Goal: Transaction & Acquisition: Obtain resource

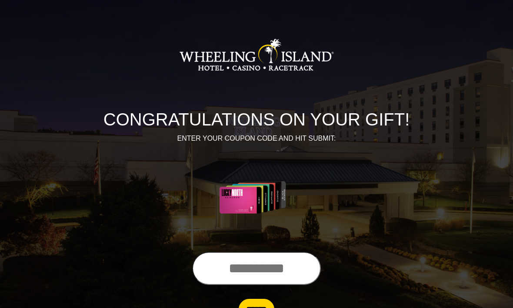
click at [251, 261] on input "text" at bounding box center [256, 267] width 129 height 33
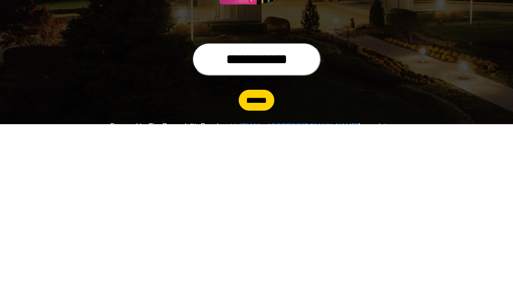
type input "**********"
click at [261, 274] on input "******" at bounding box center [257, 284] width 36 height 21
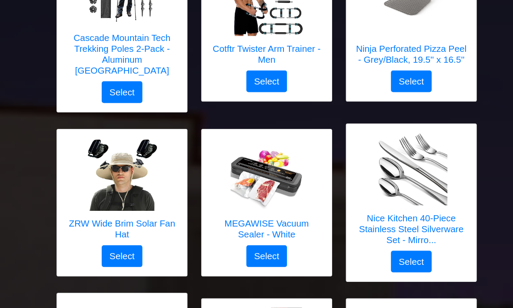
scroll to position [1004, 0]
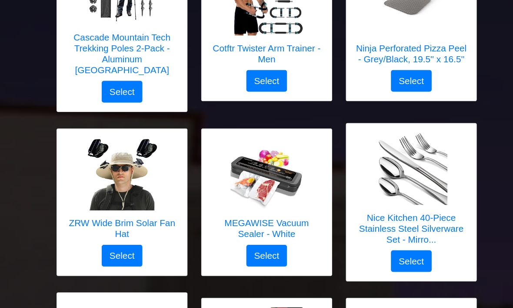
click at [437, 219] on h5 "Nice Kitchen 40-Piece Stainless Steel Silverware Set - Mirro..." at bounding box center [396, 219] width 108 height 31
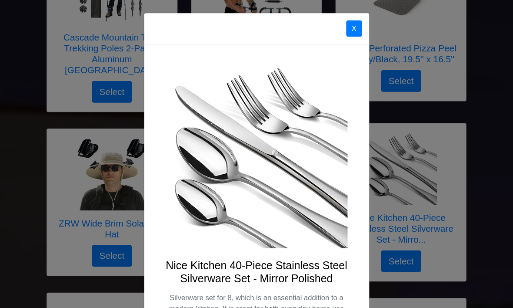
click at [347, 24] on button "X" at bounding box center [340, 28] width 15 height 16
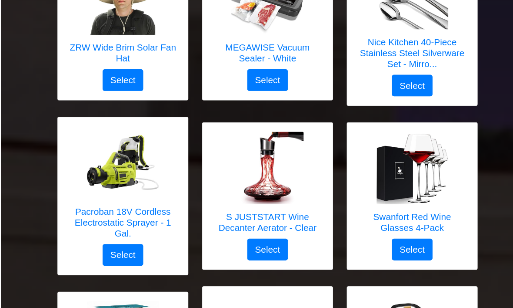
scroll to position [1174, 0]
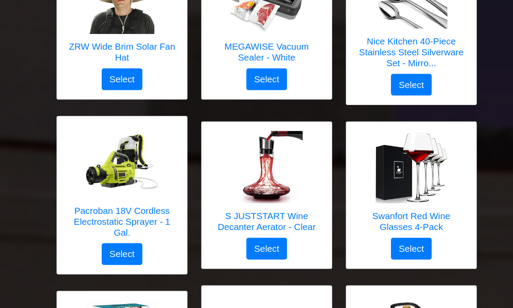
click at [130, 164] on img at bounding box center [118, 156] width 70 height 70
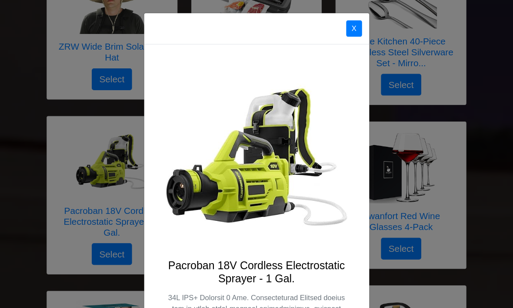
scroll to position [0, 0]
click at [345, 26] on button "X" at bounding box center [340, 28] width 15 height 16
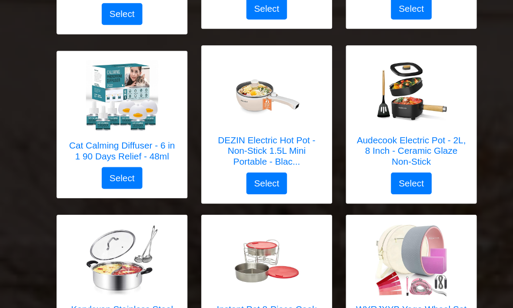
scroll to position [1418, 0]
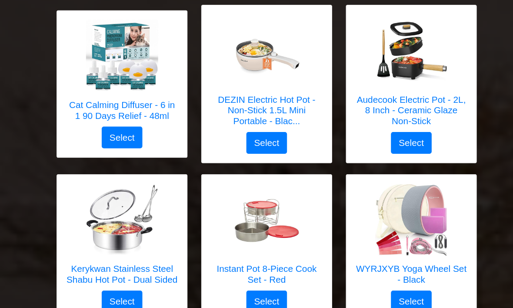
click at [141, 217] on img at bounding box center [118, 212] width 70 height 70
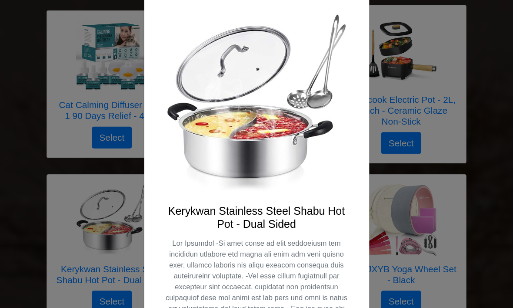
scroll to position [52, 0]
click at [477, 108] on div "X Kerykwan Stainless Steel Shabu Hot Pot - Dual Sided Select" at bounding box center [256, 154] width 513 height 308
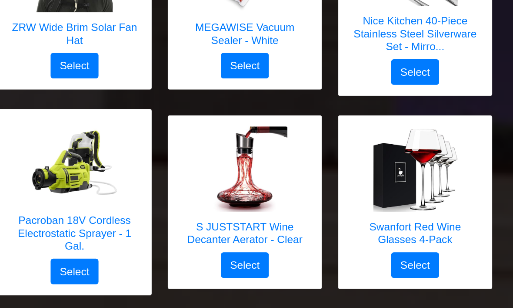
scroll to position [1196, 0]
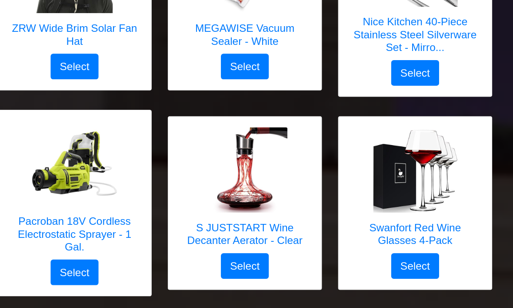
click at [83, 149] on img at bounding box center [118, 133] width 70 height 70
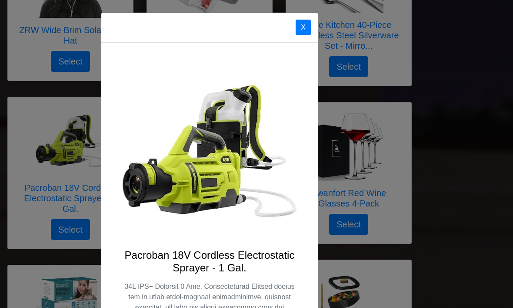
scroll to position [0, 0]
click at [301, 30] on button "X" at bounding box center [303, 28] width 15 height 16
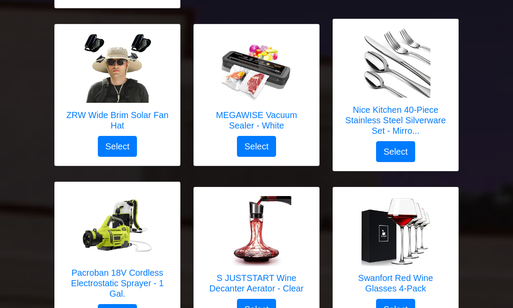
scroll to position [1103, 0]
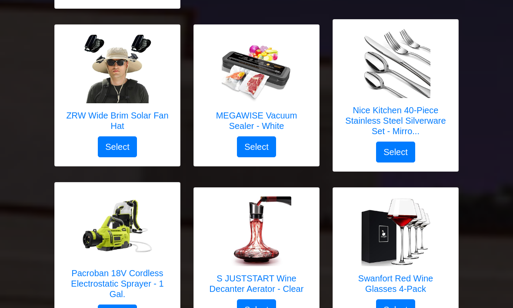
click at [262, 69] on img at bounding box center [257, 69] width 70 height 70
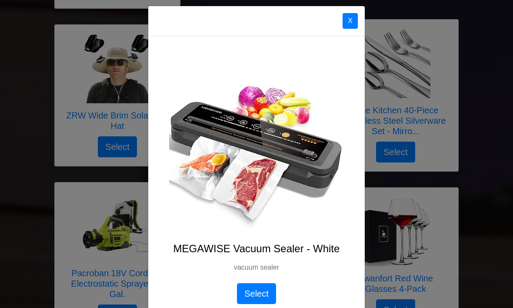
scroll to position [7, 0]
click at [344, 22] on button "X" at bounding box center [350, 21] width 15 height 16
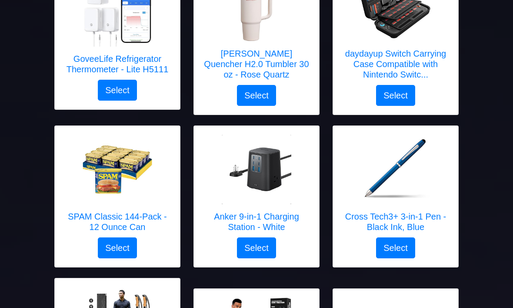
scroll to position [671, 0]
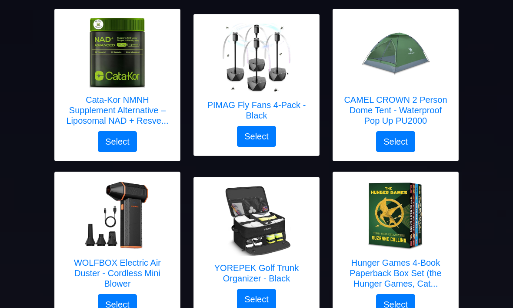
click at [100, 204] on img at bounding box center [118, 216] width 70 height 70
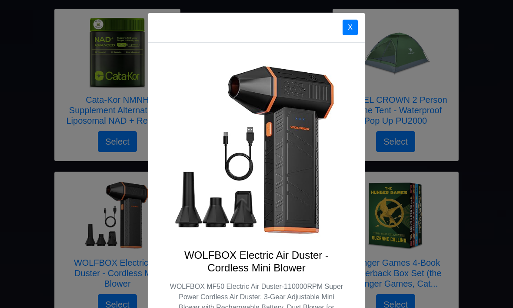
scroll to position [0, 0]
click at [355, 30] on button "X" at bounding box center [350, 28] width 15 height 16
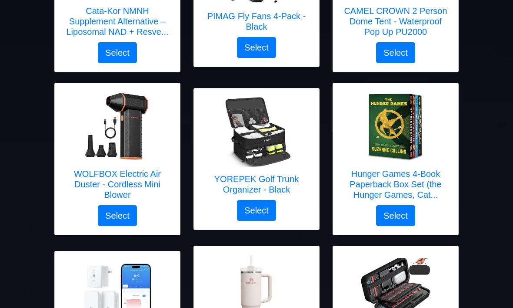
scroll to position [395, 0]
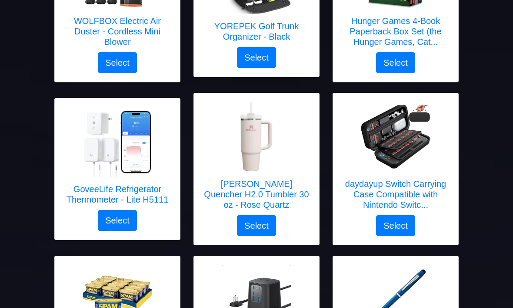
click at [96, 146] on img at bounding box center [118, 142] width 70 height 70
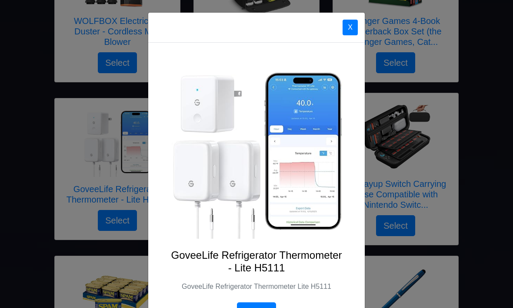
scroll to position [0, 0]
click at [352, 29] on button "X" at bounding box center [350, 28] width 15 height 16
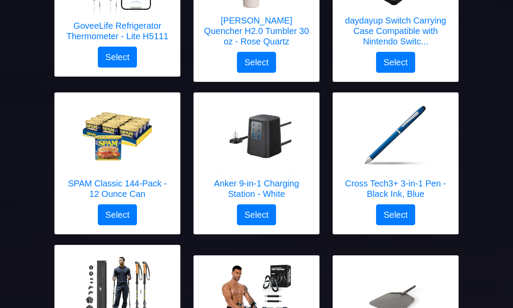
scroll to position [706, 0]
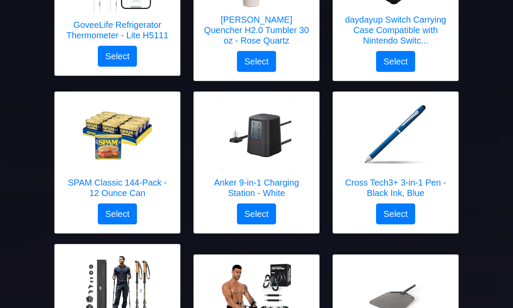
click at [281, 159] on img at bounding box center [257, 136] width 70 height 70
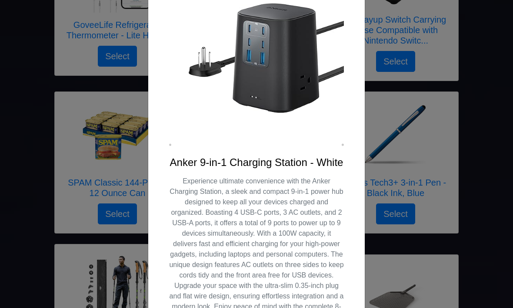
scroll to position [99, 0]
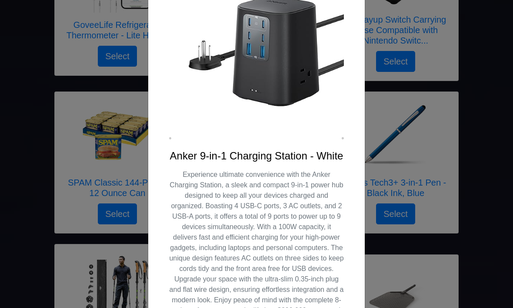
click at [4, 141] on div "X Anker 9-in-1 [GEOGRAPHIC_DATA] - White Select" at bounding box center [256, 154] width 513 height 308
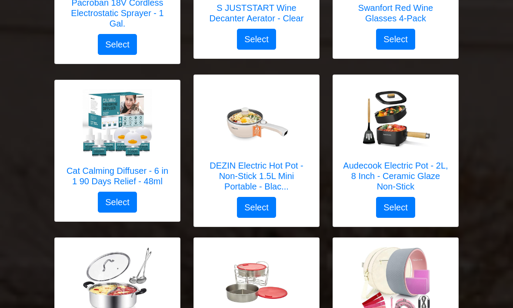
scroll to position [1374, 0]
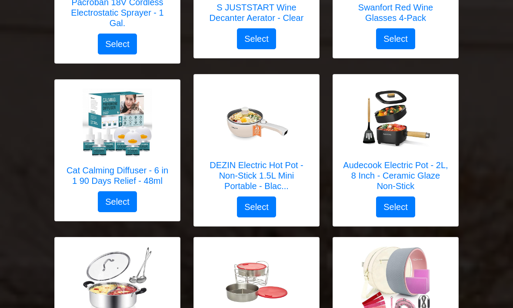
click at [260, 137] on img at bounding box center [257, 119] width 70 height 70
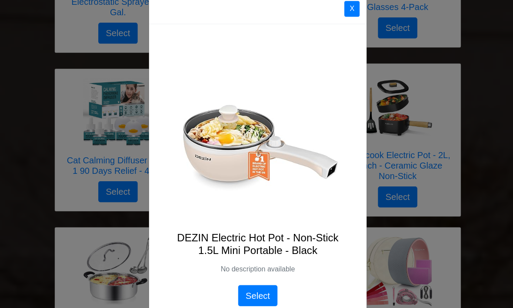
scroll to position [1384, 0]
click at [355, 15] on button "X" at bounding box center [350, 9] width 15 height 16
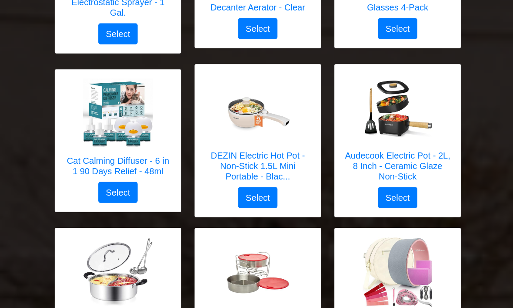
click at [429, 153] on h5 "Audecook Electric Pot - 2L, 8 Inch - Ceramic Glaze Non-Stick" at bounding box center [396, 164] width 108 height 31
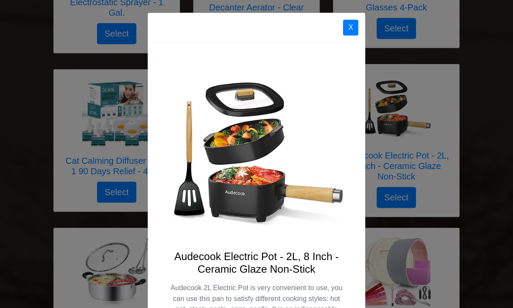
scroll to position [0, 0]
click at [351, 21] on button "X" at bounding box center [349, 28] width 15 height 16
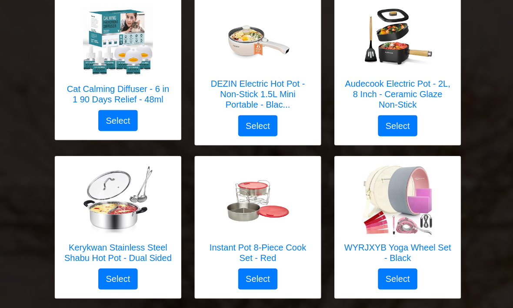
scroll to position [1456, 0]
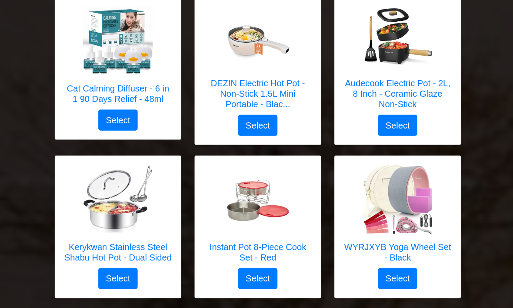
click at [87, 170] on img at bounding box center [118, 199] width 70 height 70
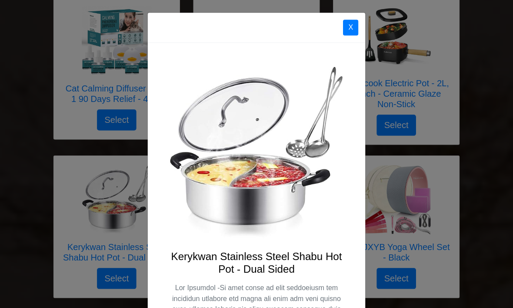
scroll to position [0, 0]
click at [14, 168] on div "X Kerykwan Stainless Steel Shabu Hot Pot - Dual Sided Select" at bounding box center [256, 154] width 513 height 308
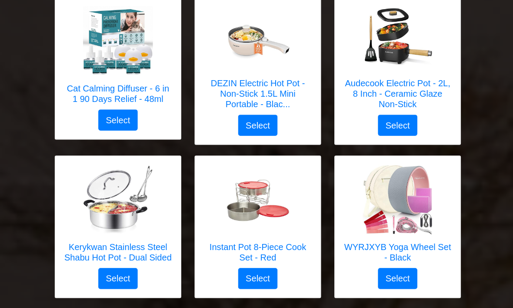
click at [277, 175] on img at bounding box center [257, 199] width 70 height 70
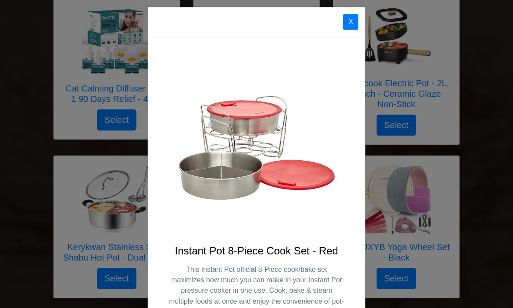
scroll to position [2, 0]
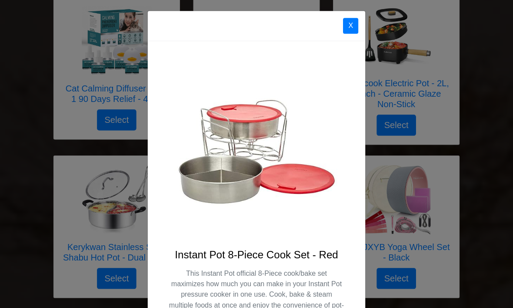
click at [348, 28] on button "X" at bounding box center [349, 26] width 15 height 16
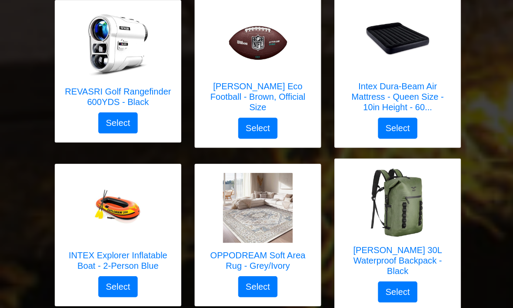
scroll to position [1769, 0]
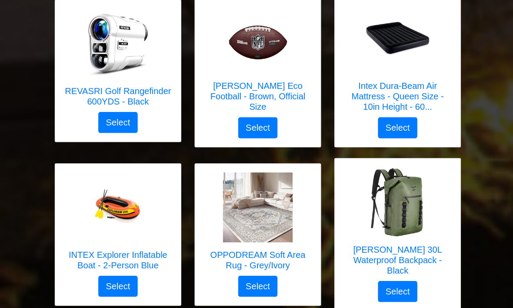
click at [287, 198] on img at bounding box center [257, 206] width 70 height 70
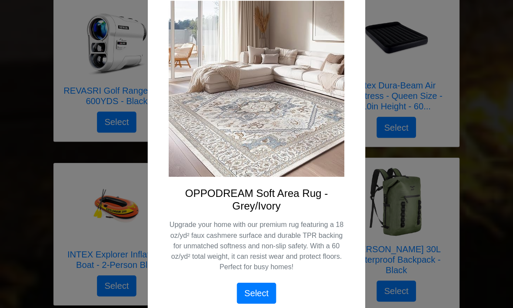
scroll to position [62, 0]
click at [494, 172] on div "X OPPODREAM Soft Area Rug - Grey/Ivory Upgrade your home with our premium rug f…" at bounding box center [256, 154] width 513 height 308
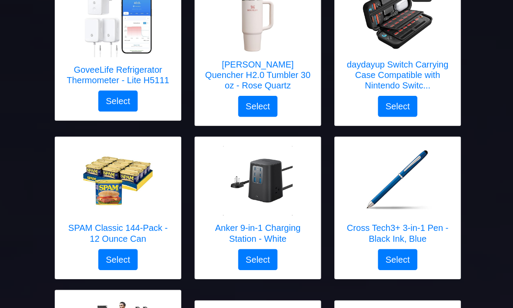
scroll to position [662, 0]
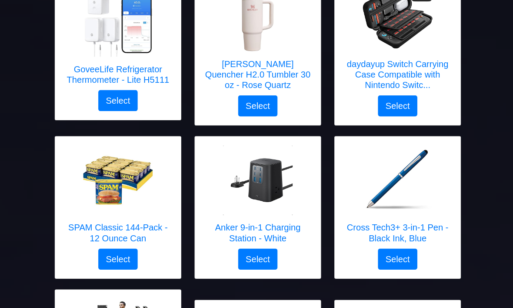
click at [91, 191] on img at bounding box center [118, 179] width 70 height 70
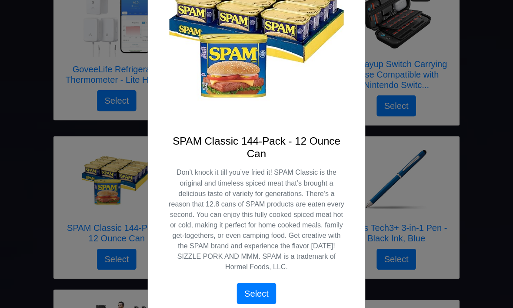
scroll to position [114, 0]
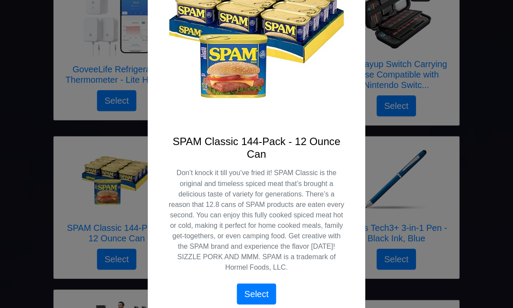
click at [22, 107] on div "X SPAM Classic 144-Pack - 12 Ounce Can Don’t knock it till you’ve fried it! SPA…" at bounding box center [256, 154] width 513 height 308
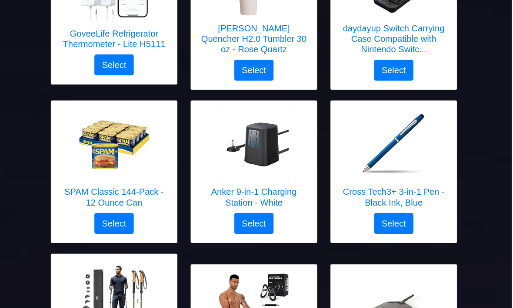
scroll to position [697, 0]
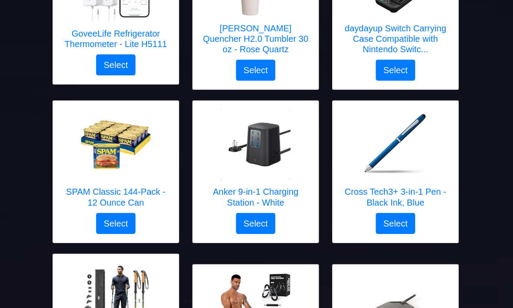
click at [261, 217] on button "Select" at bounding box center [256, 221] width 39 height 21
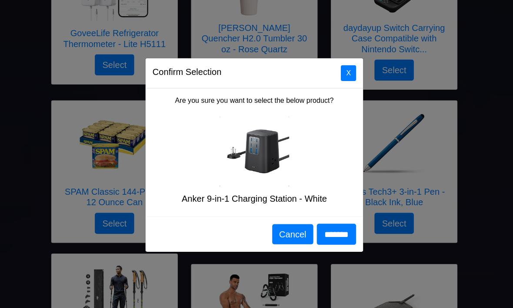
click at [337, 232] on input "*******" at bounding box center [337, 232] width 39 height 21
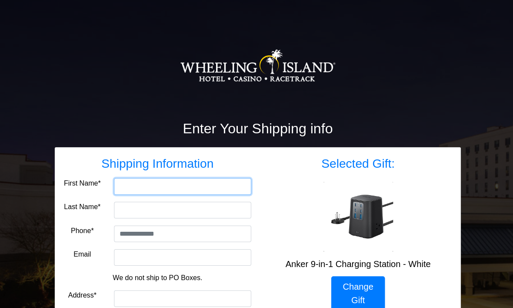
click at [181, 183] on input "First Name*" at bounding box center [182, 185] width 137 height 17
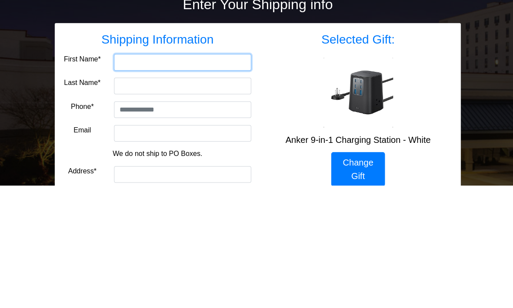
type input "*****"
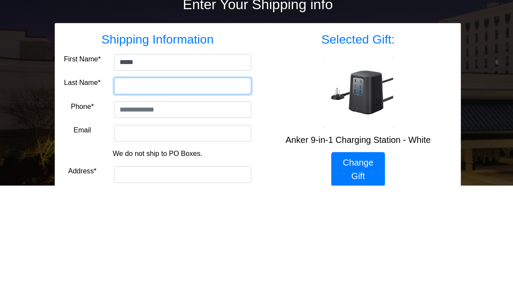
type input "********"
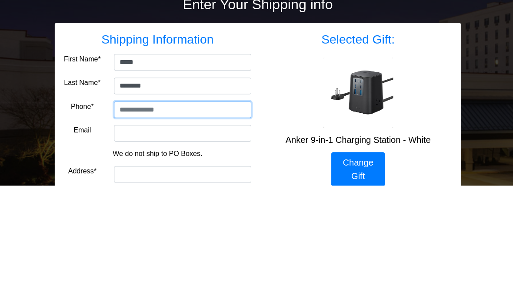
type input "**********"
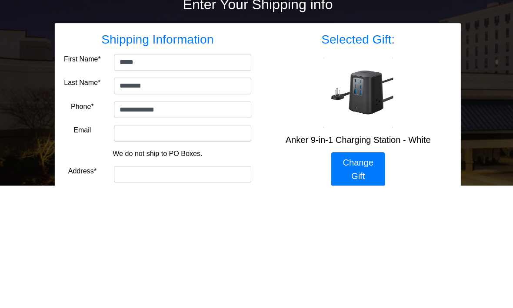
scroll to position [122, 0]
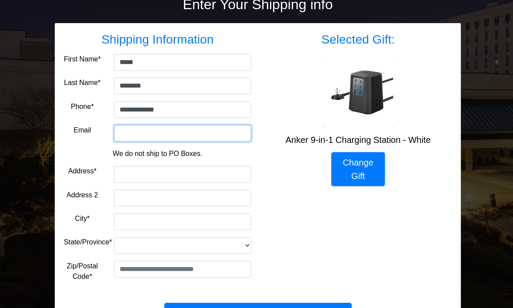
click at [233, 127] on input "Email" at bounding box center [182, 134] width 137 height 17
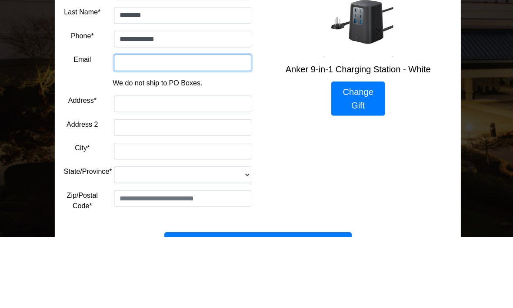
type input "**********"
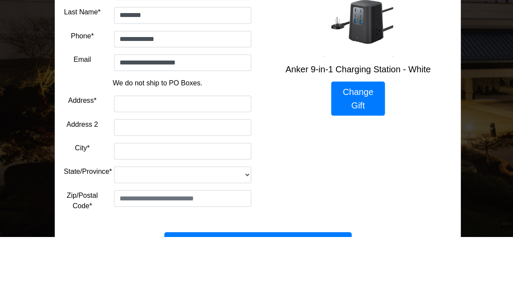
scroll to position [165, 0]
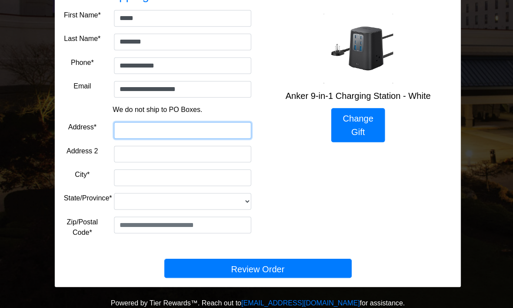
click at [219, 134] on input "Address*" at bounding box center [182, 131] width 137 height 17
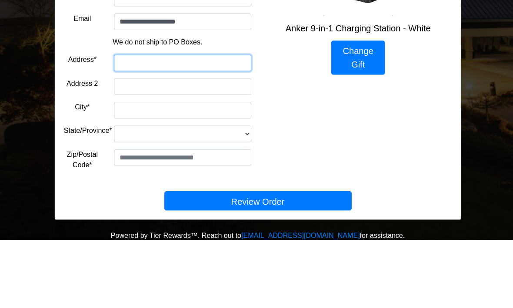
type input "**********"
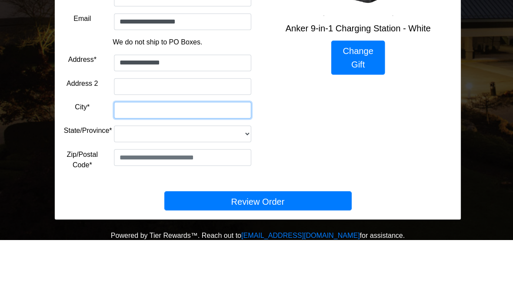
type input "**********"
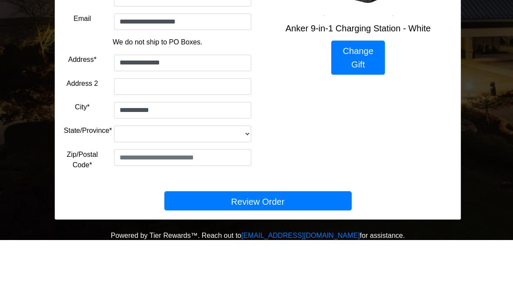
select select "**"
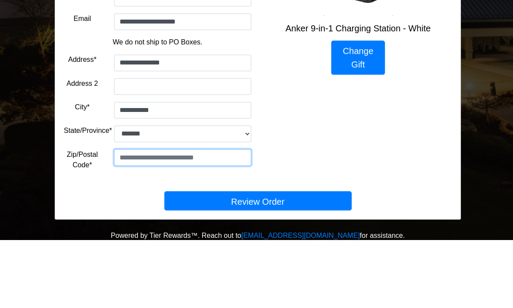
type input "*****"
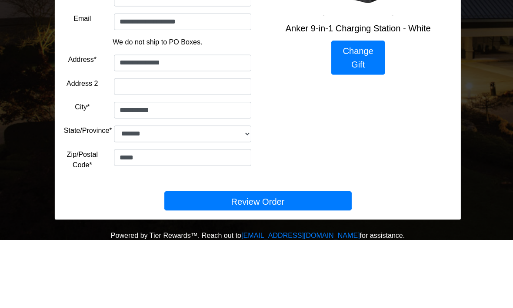
scroll to position [165, 0]
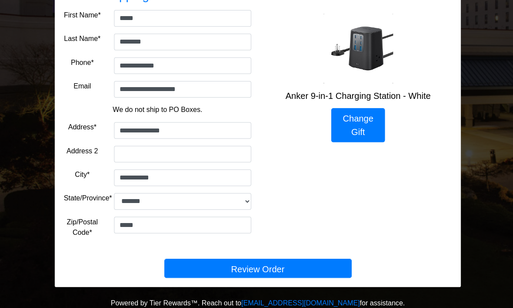
click at [301, 271] on button "Review Order" at bounding box center [257, 268] width 187 height 19
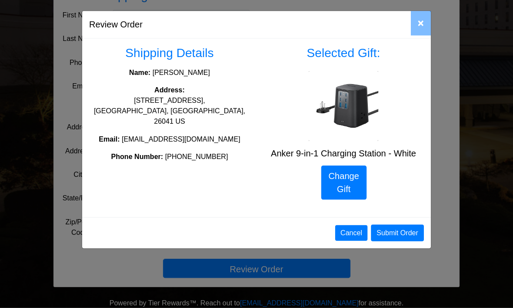
click at [405, 231] on button "Submit Order" at bounding box center [395, 233] width 53 height 17
